Goal: Information Seeking & Learning: Learn about a topic

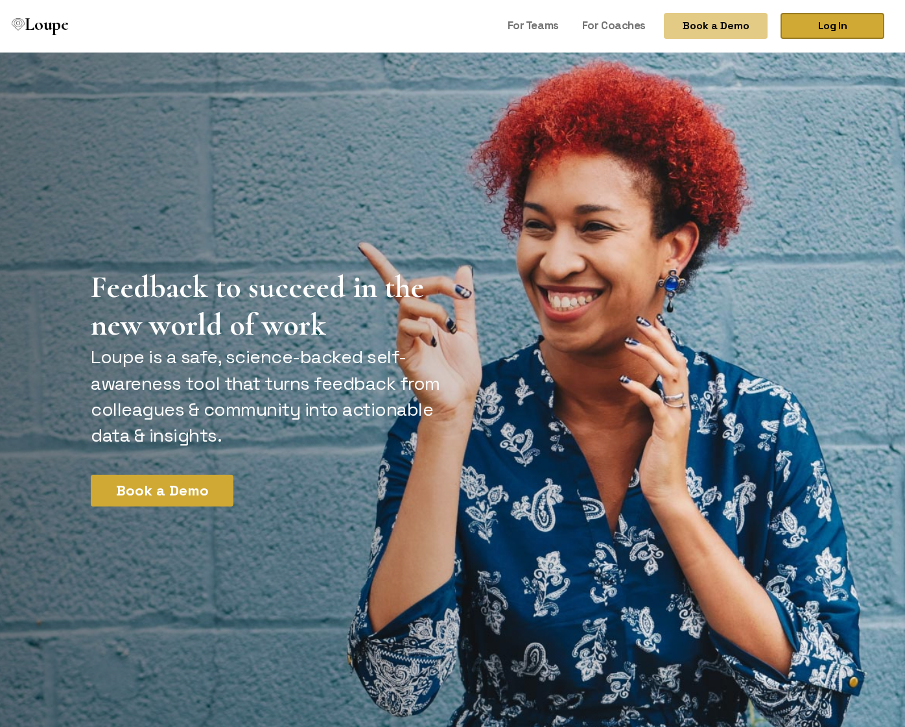
click at [842, 30] on link "Log In" at bounding box center [833, 26] width 104 height 26
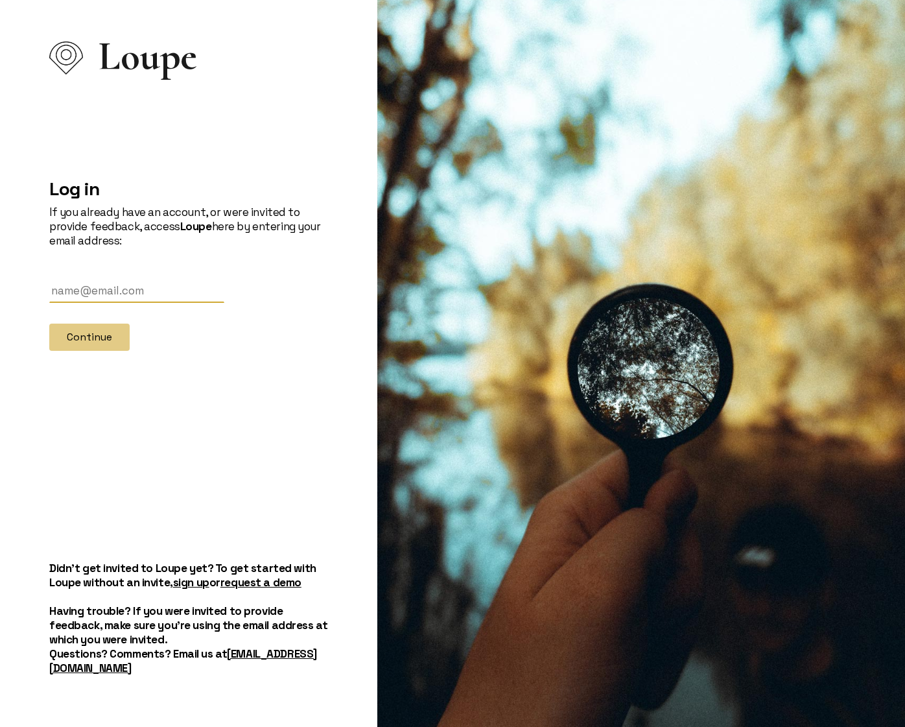
click at [124, 301] on input "text" at bounding box center [136, 291] width 175 height 24
type input "[EMAIL_ADDRESS][PERSON_NAME][DOMAIN_NAME]"
click at [94, 349] on button "Continue" at bounding box center [89, 337] width 80 height 27
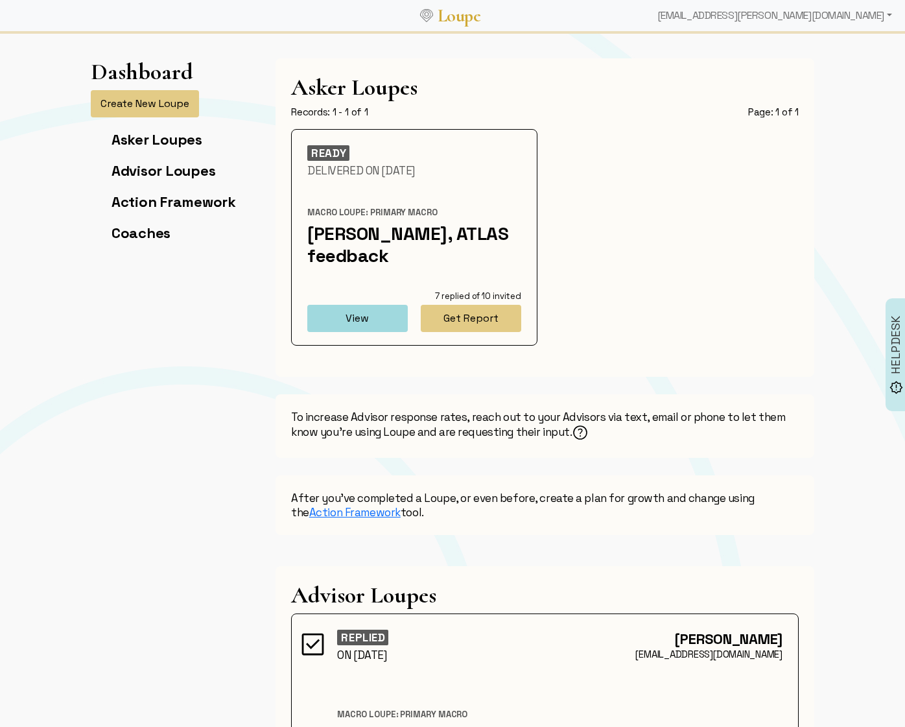
click at [691, 197] on div "READY Delivered On [DATE] [PERSON_NAME]: Primary [PERSON_NAME], ATLAS feedback …" at bounding box center [544, 245] width 523 height 232
click at [700, 113] on div "Records: 1 - 1 of 1 Page: 1 of 1" at bounding box center [545, 112] width 508 height 13
click at [489, 326] on button "Get Report" at bounding box center [471, 318] width 101 height 27
click at [344, 315] on button "View" at bounding box center [357, 318] width 101 height 27
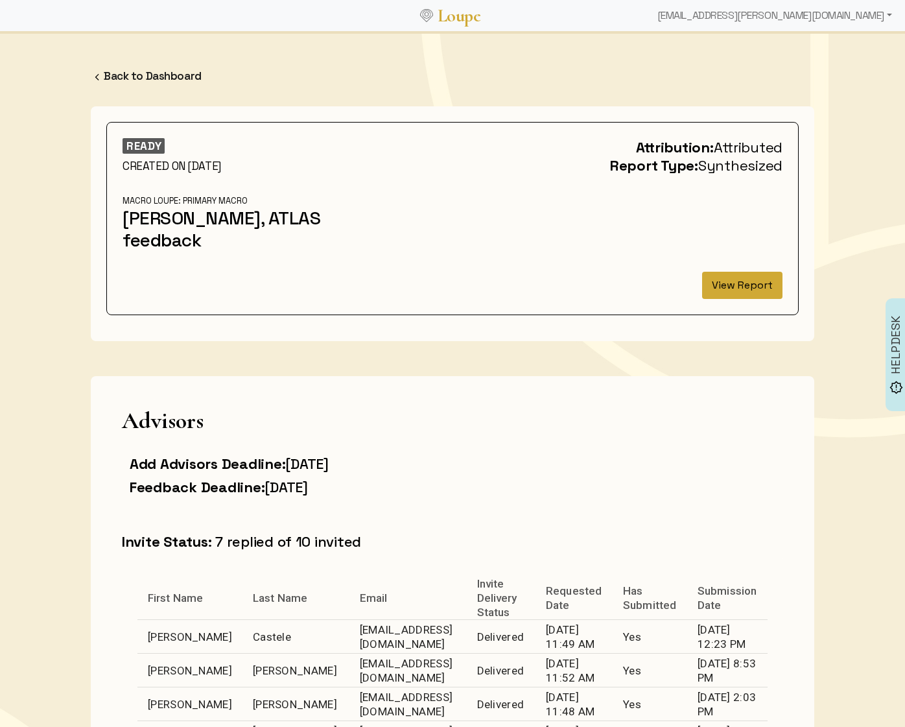
click at [739, 291] on button "View Report" at bounding box center [742, 285] width 80 height 27
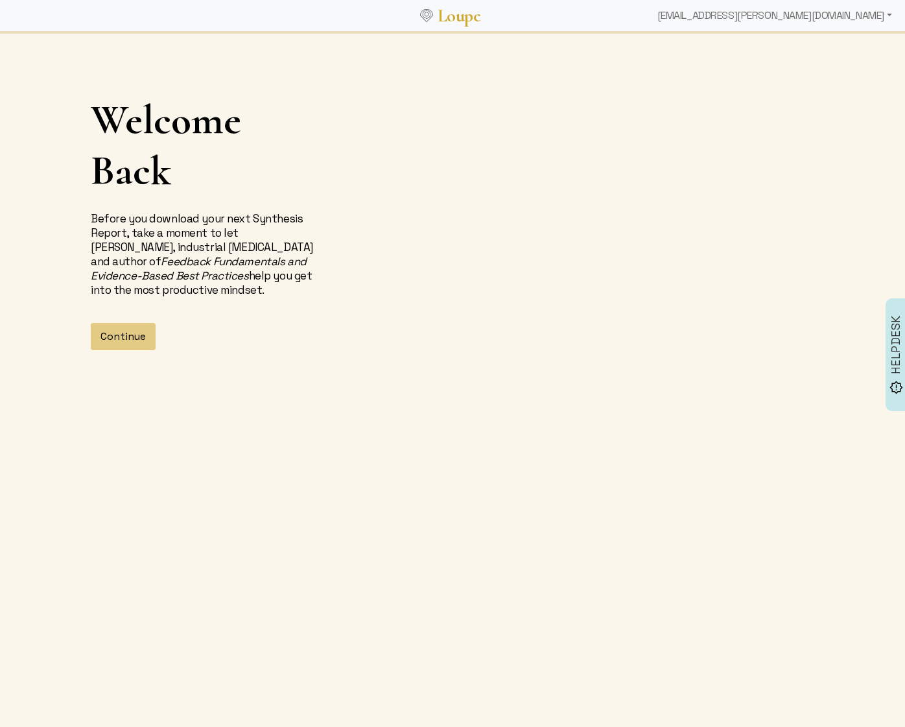
click at [319, 276] on p "Before you download your next Synthesis Report, take a moment to let [PERSON_NA…" at bounding box center [206, 254] width 231 height 86
click at [125, 337] on button "Continue" at bounding box center [123, 336] width 65 height 27
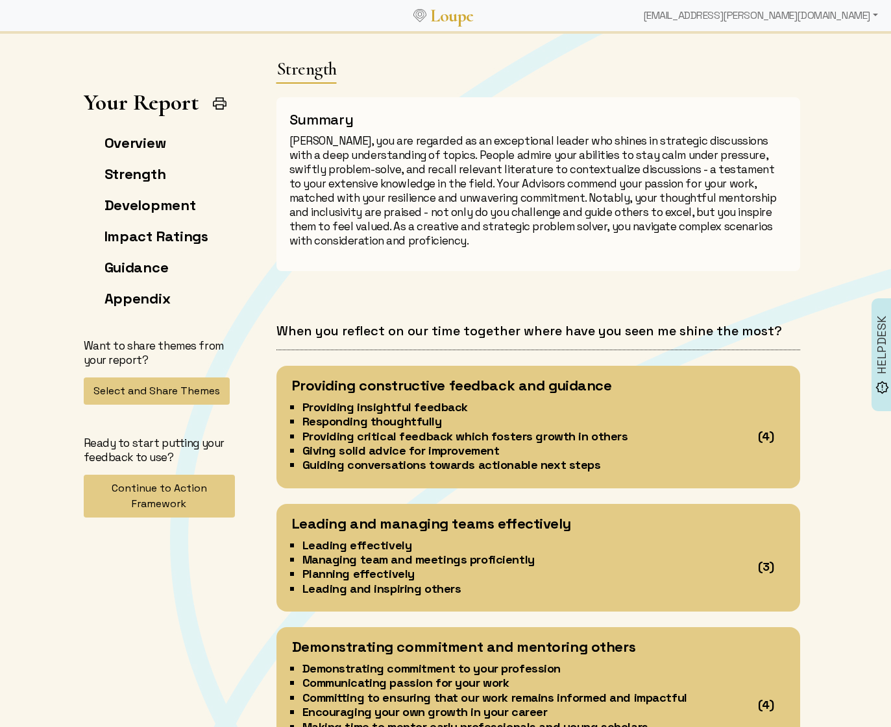
scroll to position [1124, 0]
drag, startPoint x: 573, startPoint y: 154, endPoint x: 698, endPoint y: 158, distance: 125.3
click at [698, 158] on p "[PERSON_NAME], you are regarded as an exceptional leader who shines in strategi…" at bounding box center [537, 191] width 497 height 114
click at [700, 157] on p "[PERSON_NAME], you are regarded as an exceptional leader who shines in strategi…" at bounding box center [537, 191] width 497 height 114
drag, startPoint x: 699, startPoint y: 154, endPoint x: 571, endPoint y: 154, distance: 128.4
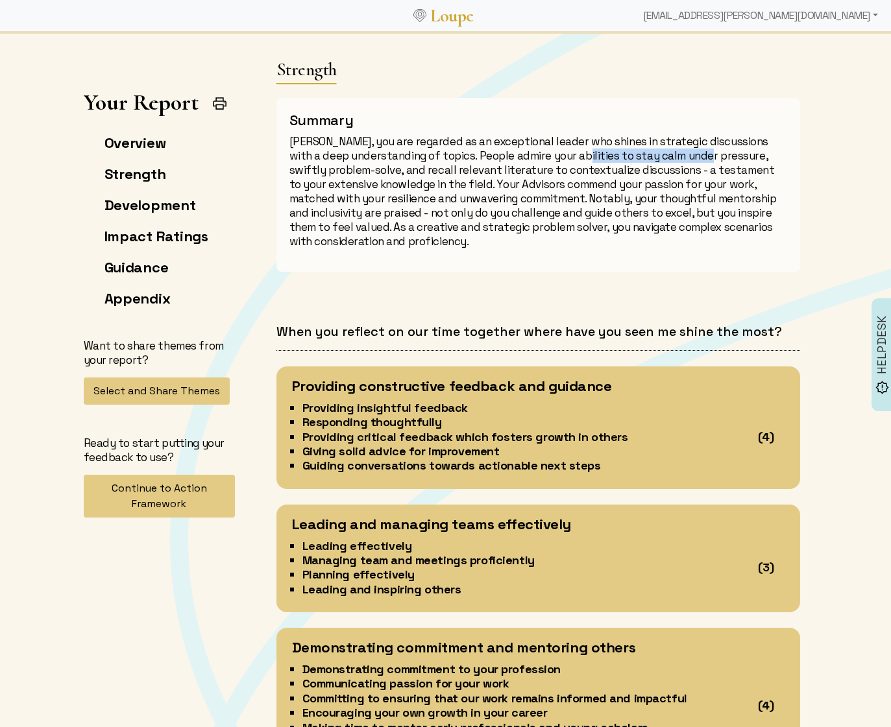
click at [571, 154] on p "[PERSON_NAME], you are regarded as an exceptional leader who shines in strategi…" at bounding box center [537, 191] width 497 height 114
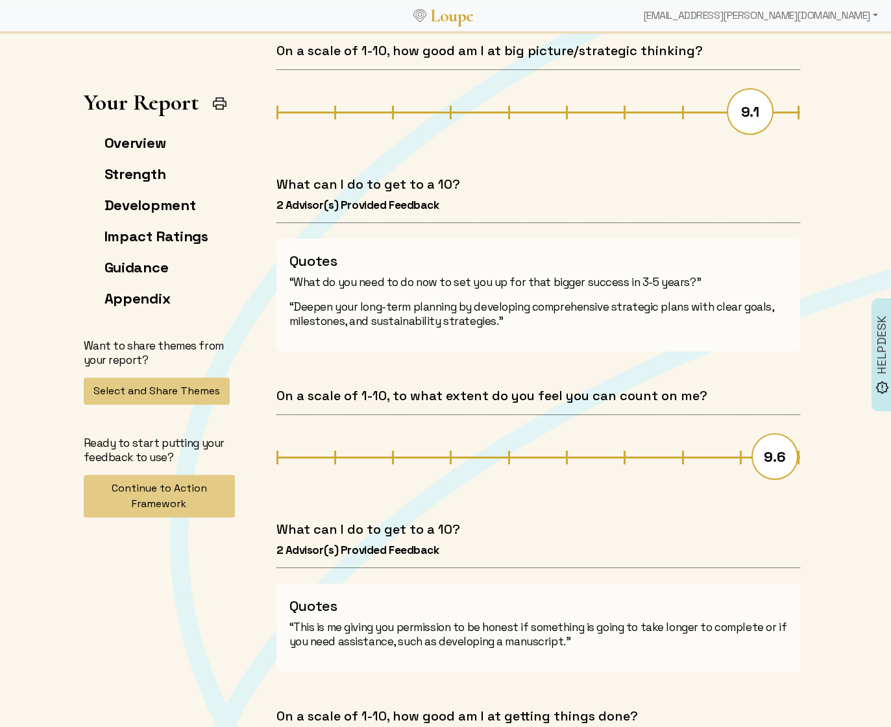
scroll to position [4371, 0]
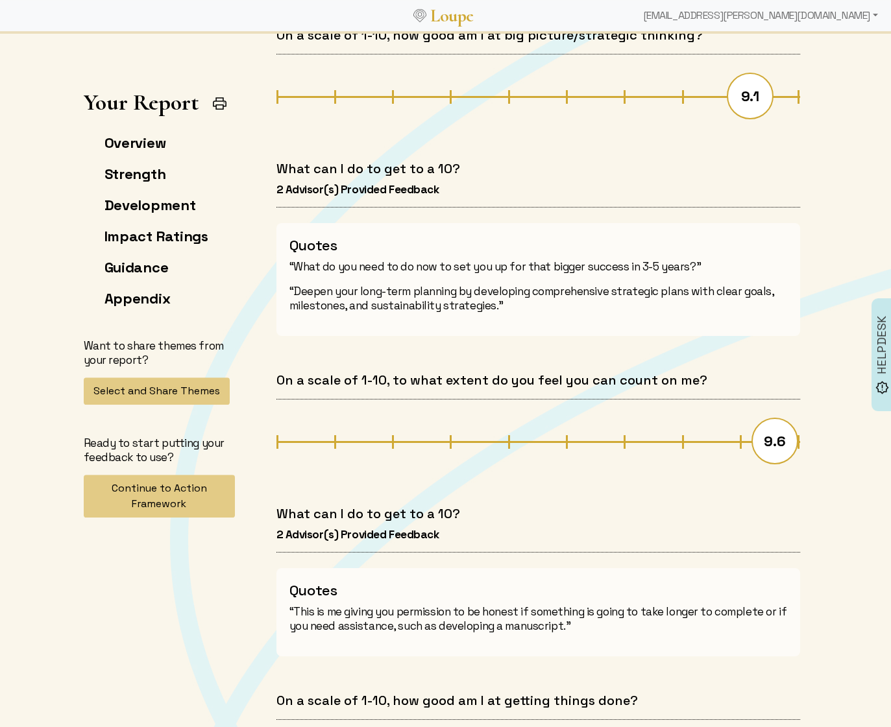
click at [754, 313] on p "“Deepen your long-term planning by developing comprehensive strategic plans wit…" at bounding box center [537, 298] width 497 height 29
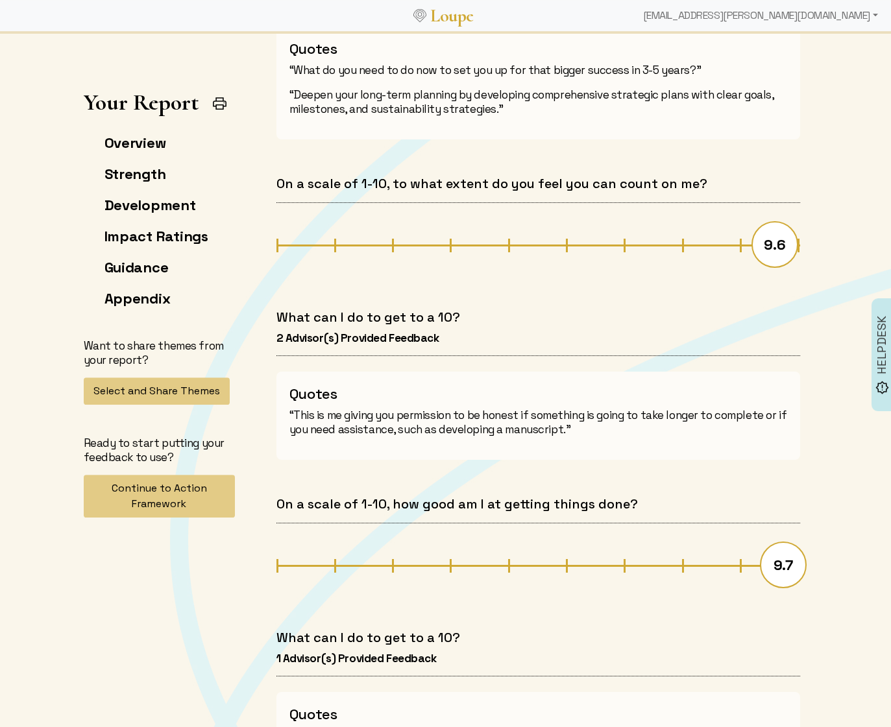
scroll to position [4579, 0]
